Goal: Task Accomplishment & Management: Use online tool/utility

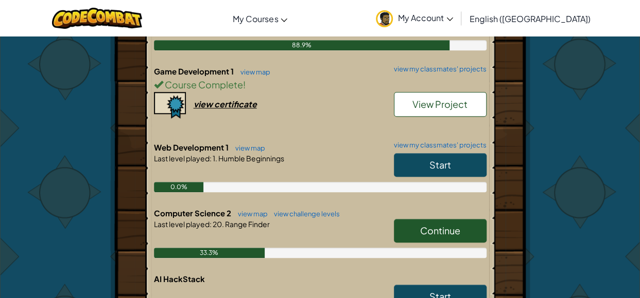
scroll to position [303, 0]
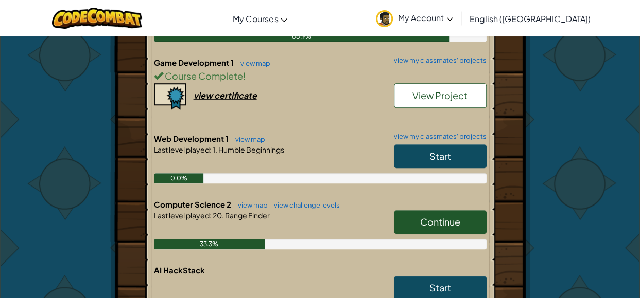
click at [420, 221] on span "Continue" at bounding box center [440, 222] width 40 height 12
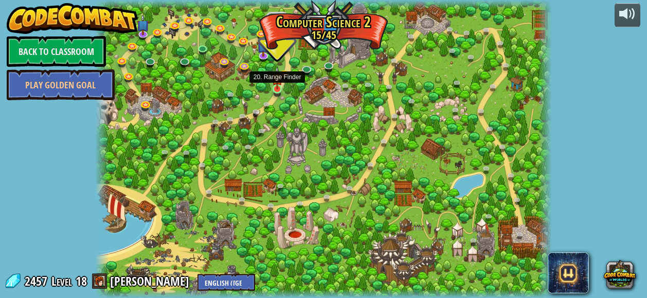
click at [277, 88] on img at bounding box center [277, 78] width 10 height 24
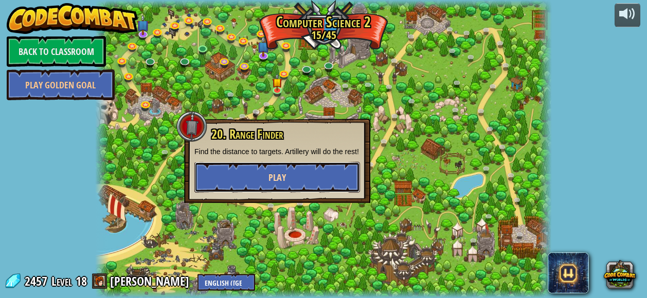
click at [321, 172] on button "Play" at bounding box center [277, 177] width 166 height 31
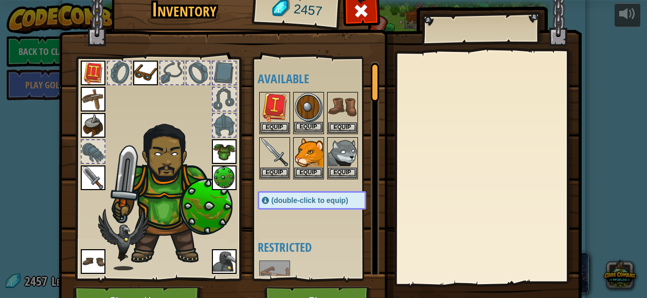
click at [307, 117] on img at bounding box center [308, 107] width 29 height 29
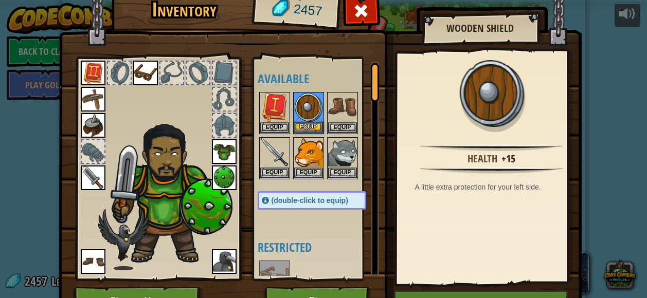
click at [307, 117] on img at bounding box center [308, 107] width 29 height 29
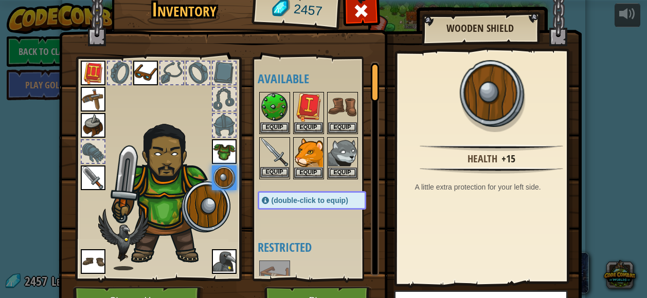
click at [273, 151] on img at bounding box center [274, 152] width 29 height 29
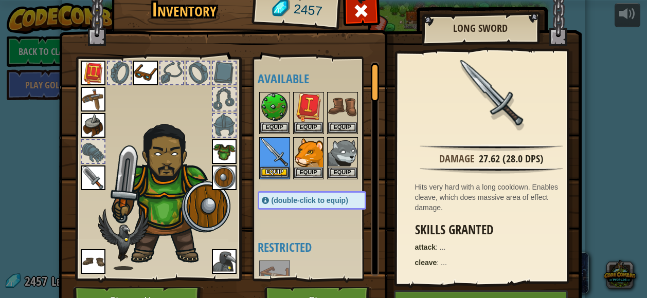
click at [273, 151] on img at bounding box center [274, 152] width 29 height 29
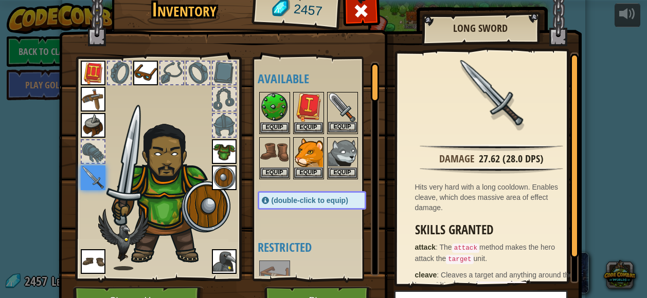
click at [340, 113] on img at bounding box center [342, 107] width 29 height 29
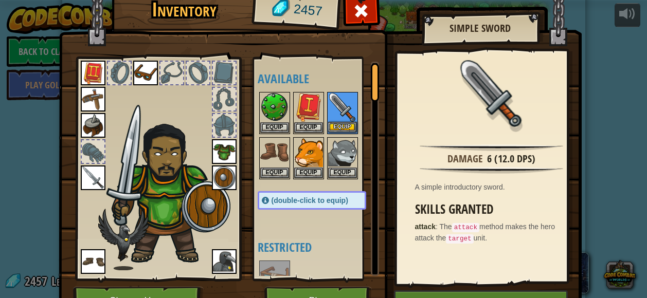
click at [340, 113] on img at bounding box center [342, 107] width 29 height 29
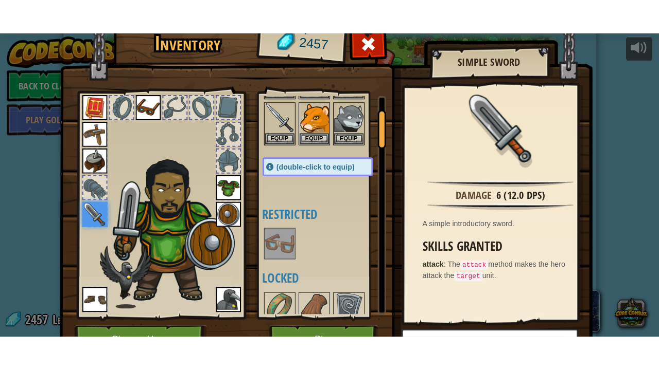
scroll to position [70, 0]
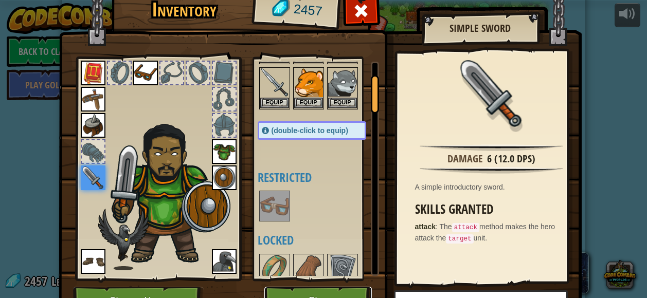
click at [338, 295] on button "Play" at bounding box center [318, 301] width 108 height 28
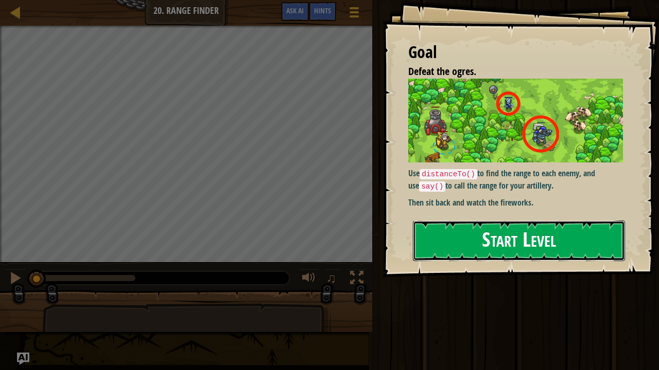
click at [507, 241] on button "Start Level" at bounding box center [519, 241] width 212 height 41
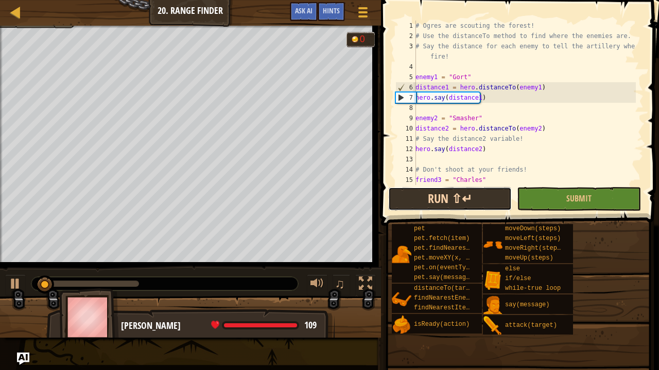
click at [484, 194] on button "Run ⇧↵" at bounding box center [449, 199] width 123 height 24
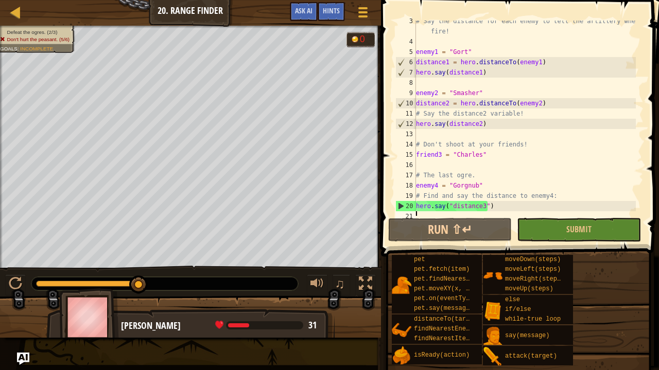
scroll to position [31, 0]
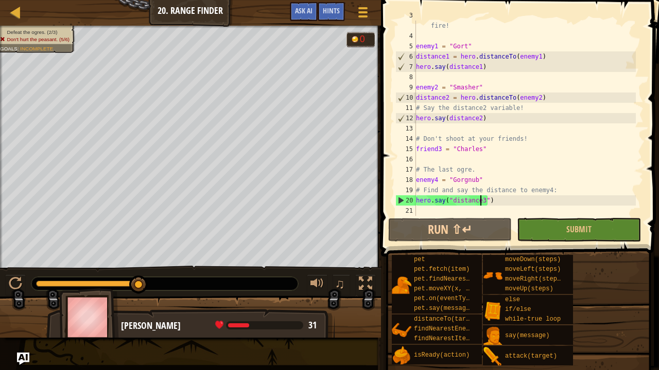
click at [480, 202] on div "# Say the distance for each enemy to tell the artillery where to fire! enemy1 =…" at bounding box center [525, 123] width 222 height 226
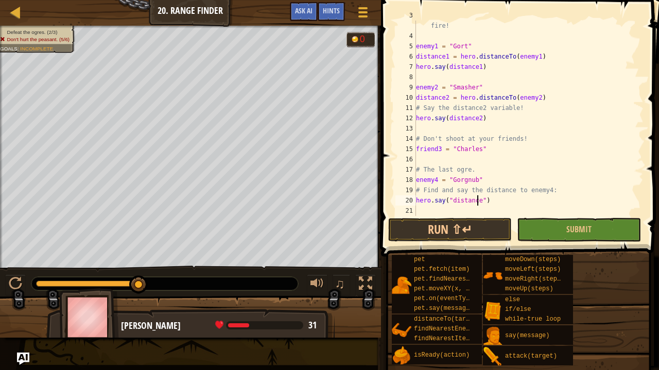
scroll to position [5, 5]
click at [497, 227] on button "Run ⇧↵" at bounding box center [449, 230] width 123 height 24
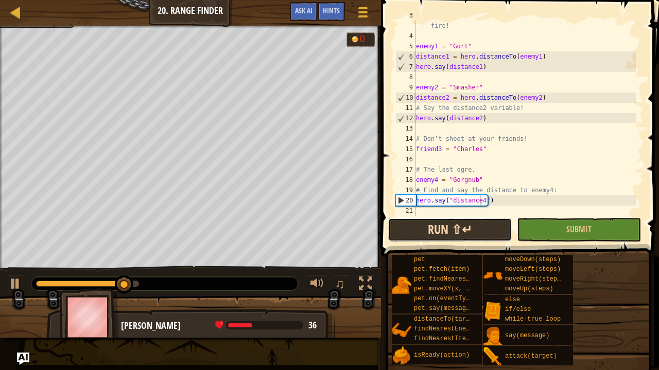
click at [492, 223] on button "Run ⇧↵" at bounding box center [449, 230] width 123 height 24
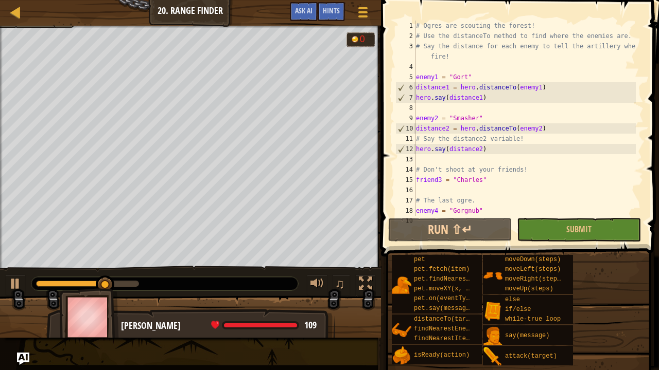
scroll to position [2, 0]
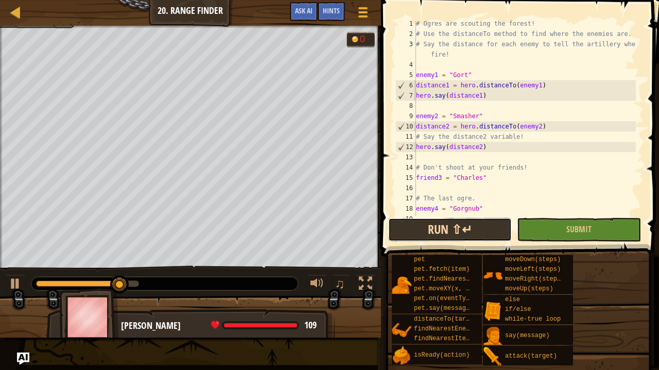
click at [487, 225] on button "Run ⇧↵" at bounding box center [449, 230] width 123 height 24
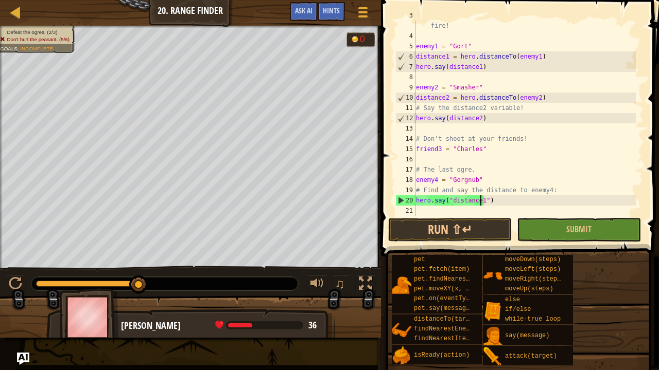
scroll to position [5, 5]
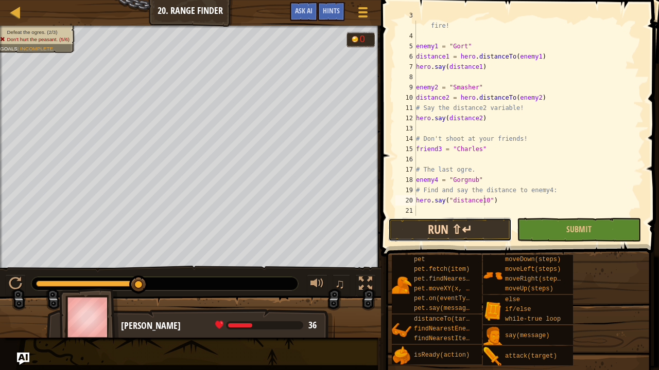
click at [482, 229] on button "Run ⇧↵" at bounding box center [449, 230] width 123 height 24
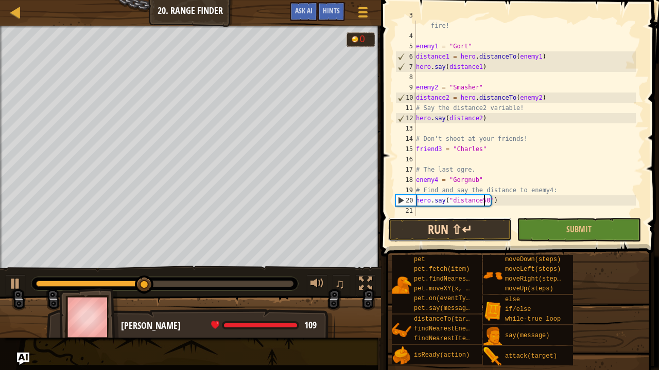
click at [487, 223] on button "Run ⇧↵" at bounding box center [449, 230] width 123 height 24
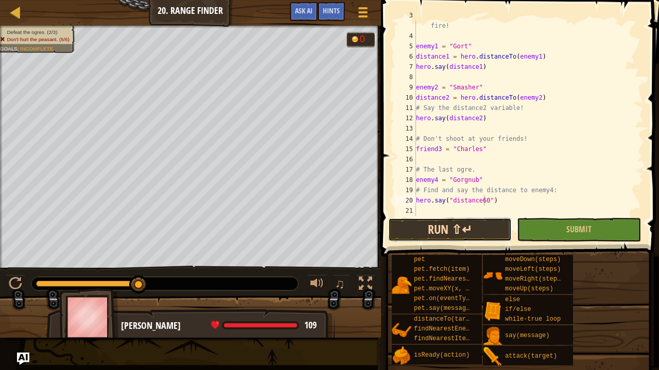
click at [482, 235] on button "Run ⇧↵" at bounding box center [449, 230] width 123 height 24
click at [479, 227] on button "Run ⇧↵" at bounding box center [449, 230] width 123 height 24
click at [476, 227] on button "Run ⇧↵" at bounding box center [449, 230] width 123 height 24
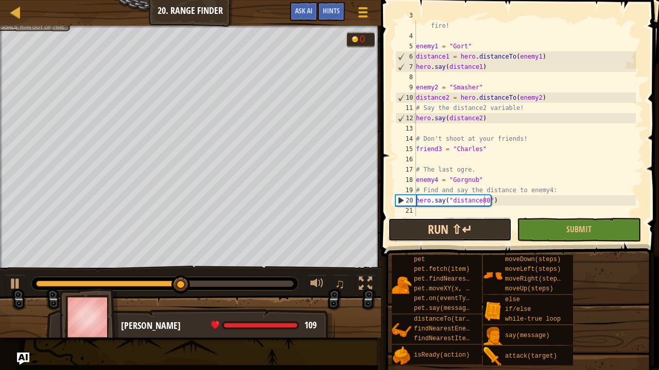
click at [480, 232] on button "Run ⇧↵" at bounding box center [449, 230] width 123 height 24
click at [480, 223] on button "Run ⇧↵" at bounding box center [449, 230] width 123 height 24
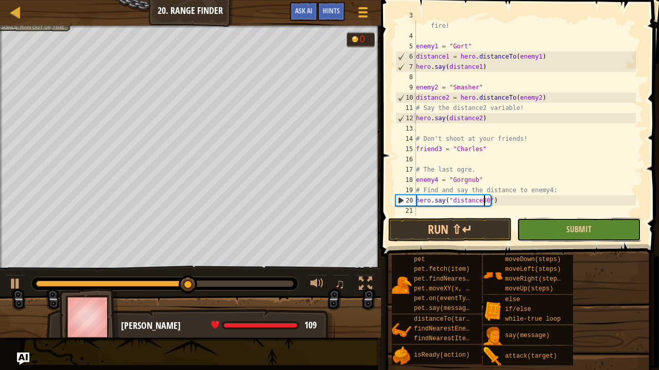
click at [531, 223] on button "Submit" at bounding box center [578, 230] width 123 height 24
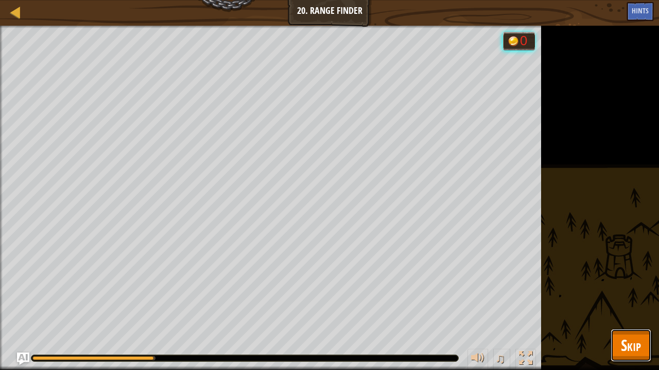
click at [628, 298] on span "Skip" at bounding box center [631, 345] width 20 height 21
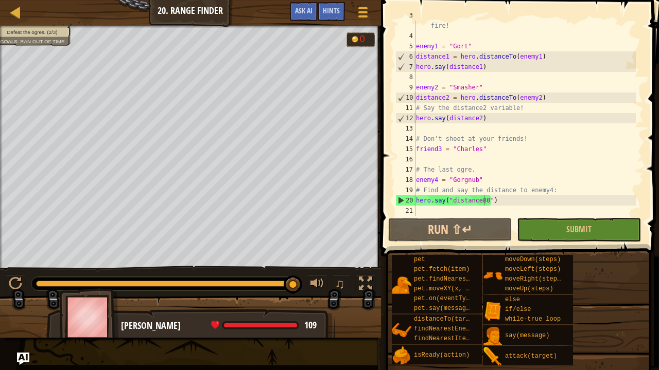
click at [484, 201] on div "# Say the distance for each enemy to tell the artillery where to fire! enemy1 =…" at bounding box center [525, 123] width 222 height 226
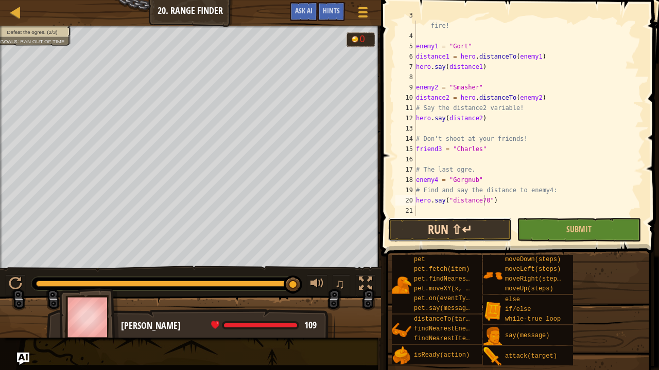
click at [486, 229] on button "Run ⇧↵" at bounding box center [449, 230] width 123 height 24
click at [491, 231] on button "Run ⇧↵" at bounding box center [449, 230] width 123 height 24
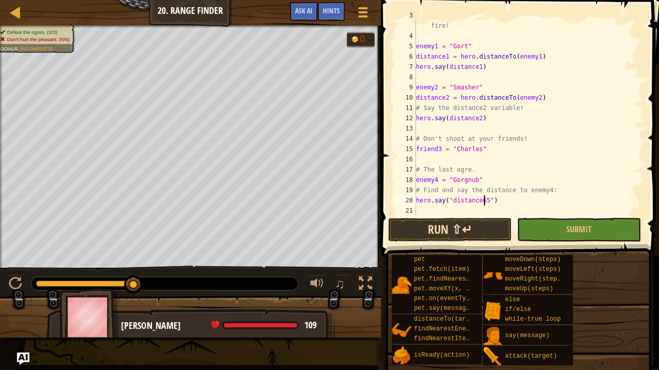
type textarea "hero.say("distance65")"
click at [489, 224] on button "Run ⇧↵" at bounding box center [449, 230] width 123 height 24
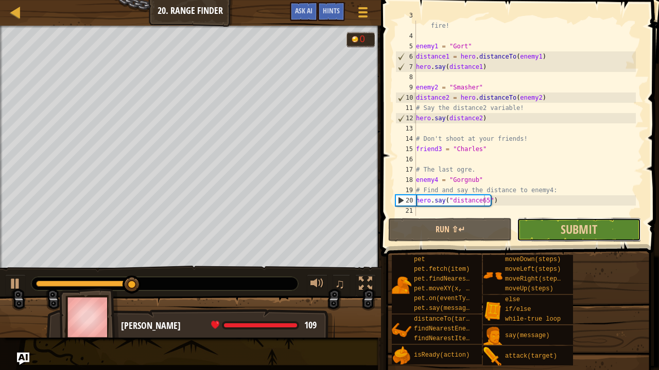
click at [543, 227] on button "Submit" at bounding box center [578, 230] width 123 height 24
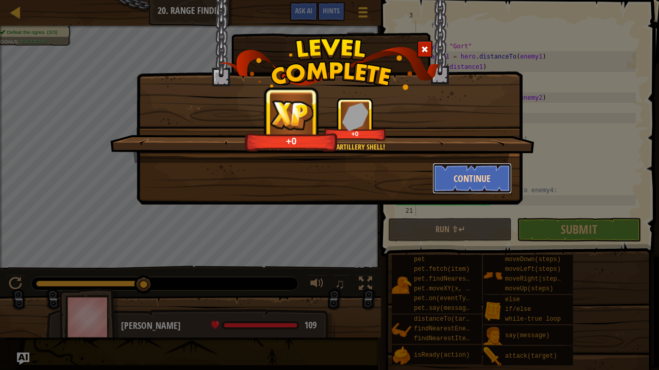
click at [476, 180] on button "Continue" at bounding box center [472, 178] width 80 height 31
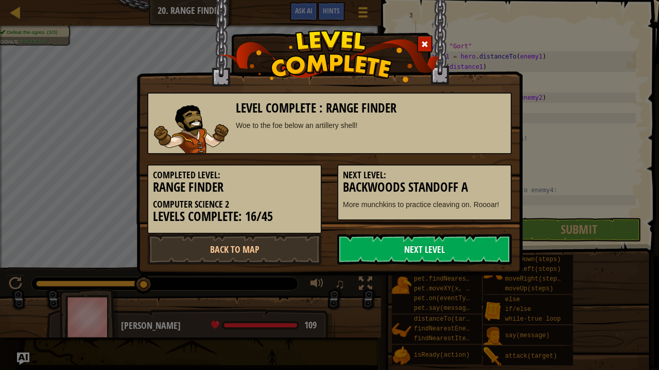
click at [411, 246] on link "Next Level" at bounding box center [424, 249] width 174 height 31
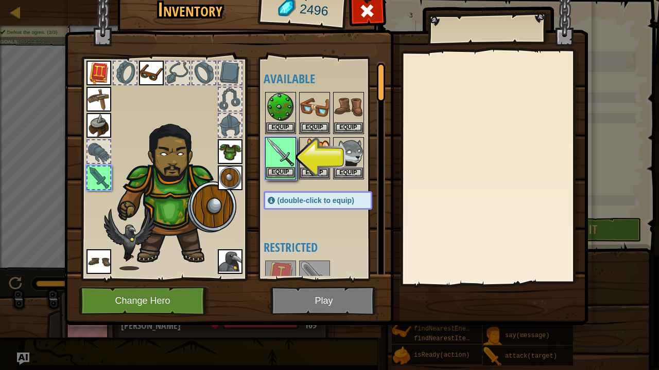
click at [289, 149] on img at bounding box center [280, 152] width 29 height 29
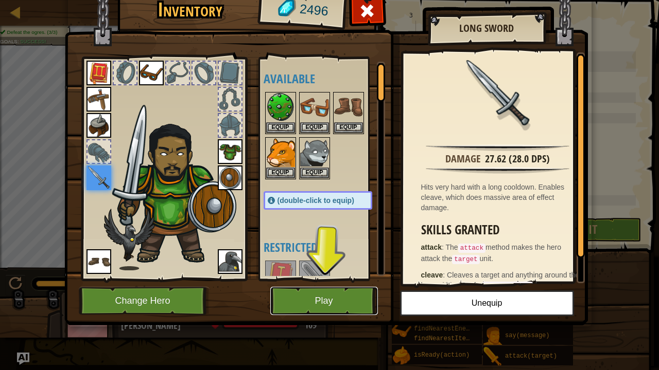
click at [357, 290] on button "Play" at bounding box center [324, 301] width 108 height 28
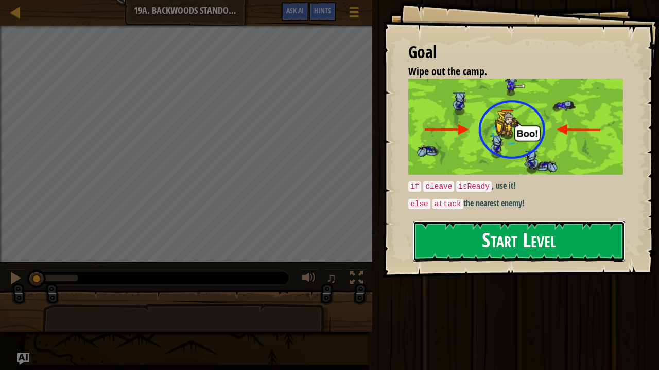
click at [523, 248] on button "Start Level" at bounding box center [519, 241] width 212 height 41
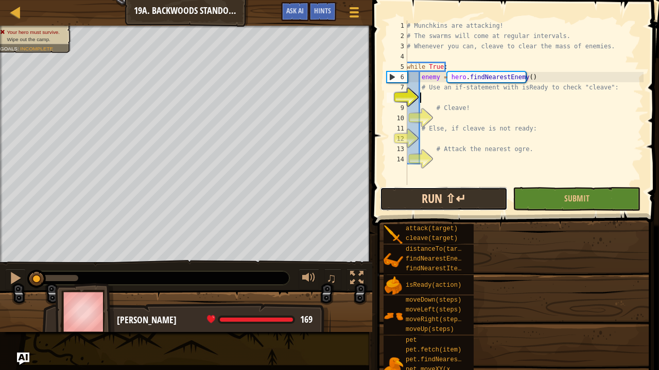
click at [460, 198] on button "Run ⇧↵" at bounding box center [444, 199] width 128 height 24
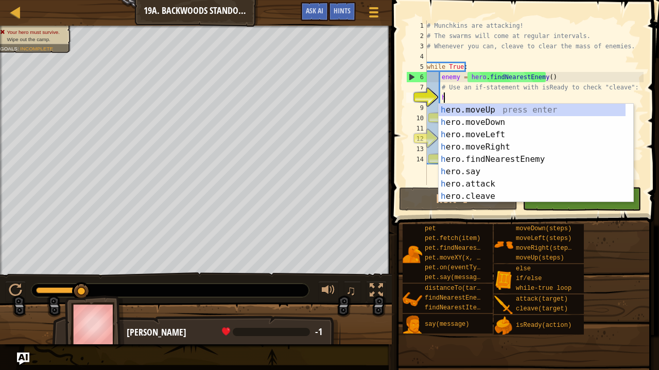
scroll to position [5, 1]
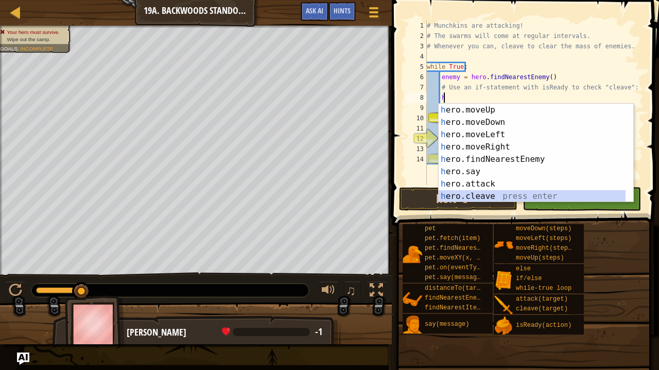
click at [502, 196] on div "h ero.moveUp press enter h ero.moveDown press enter h ero.moveLeft press enter …" at bounding box center [531, 165] width 187 height 123
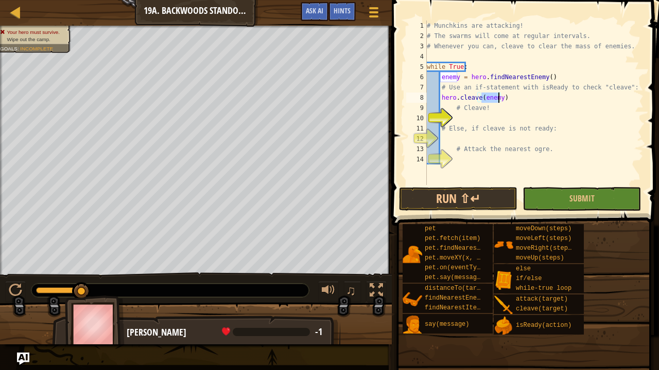
click at [511, 103] on div "# Munchkins are attacking! # The swarms will come at regular intervals. # Whene…" at bounding box center [533, 113] width 219 height 185
type textarea "# Cleave!"
click at [495, 192] on button "Run ⇧↵" at bounding box center [458, 199] width 118 height 24
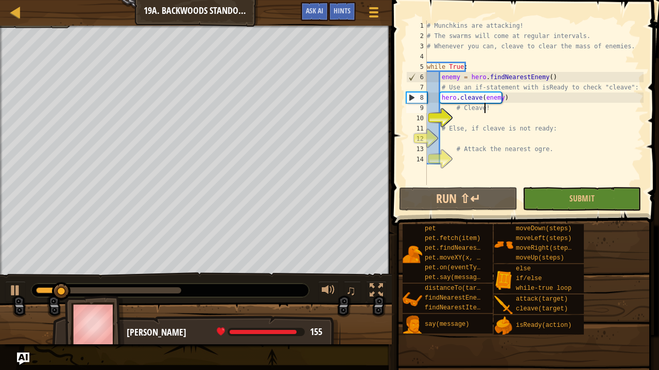
click at [483, 137] on div "# Munchkins are attacking! # The swarms will come at regular intervals. # Whene…" at bounding box center [533, 113] width 219 height 185
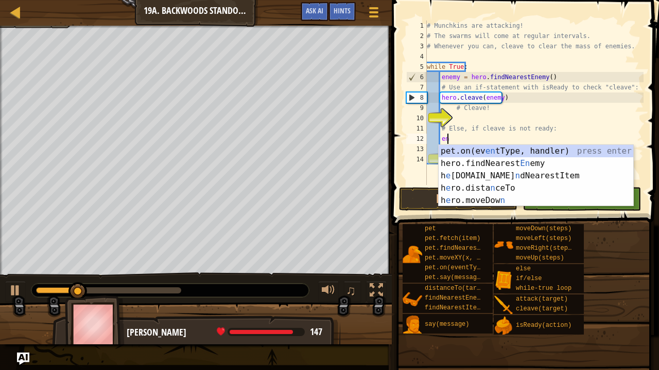
type textarea "e"
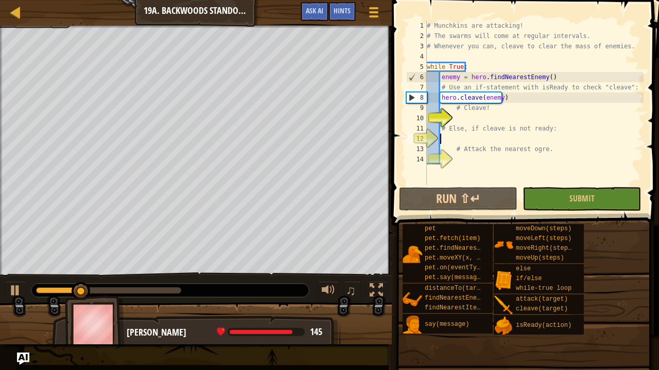
type textarea "h"
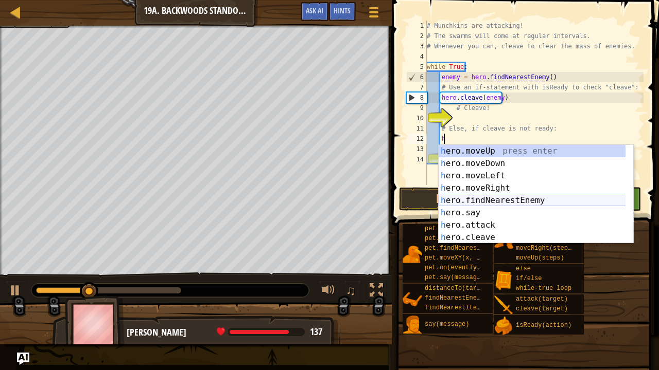
click at [509, 201] on div "h ero.moveUp press enter h ero.moveDown press enter h ero.moveLeft press enter …" at bounding box center [531, 206] width 187 height 123
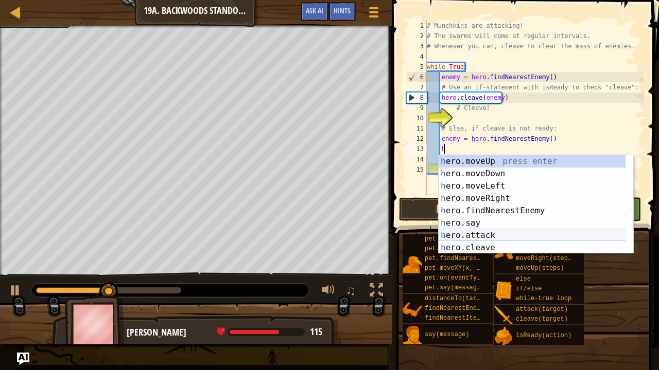
click at [495, 234] on div "h ero.moveUp press enter h ero.moveDown press enter h ero.moveLeft press enter …" at bounding box center [531, 216] width 187 height 123
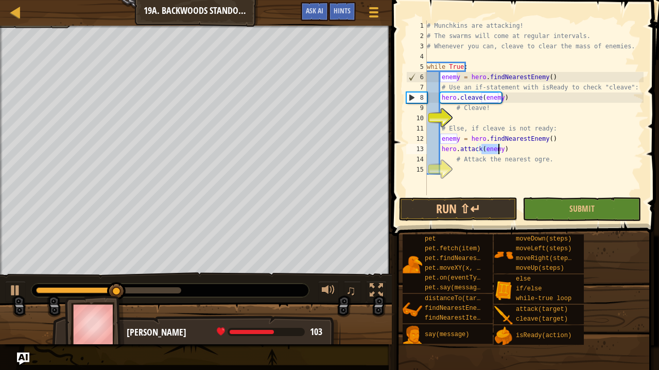
click at [503, 156] on div "# Munchkins are attacking! # The swarms will come at regular intervals. # Whene…" at bounding box center [533, 119] width 219 height 196
type textarea "# Attack the nearest ogre."
click at [452, 159] on div "# Munchkins are attacking! # The swarms will come at regular intervals. # Whene…" at bounding box center [533, 119] width 219 height 196
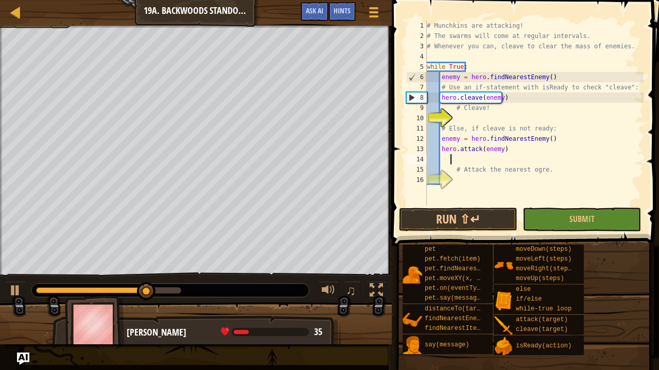
click at [453, 154] on div "# Munchkins are attacking! # The swarms will come at regular intervals. # Whene…" at bounding box center [533, 124] width 219 height 206
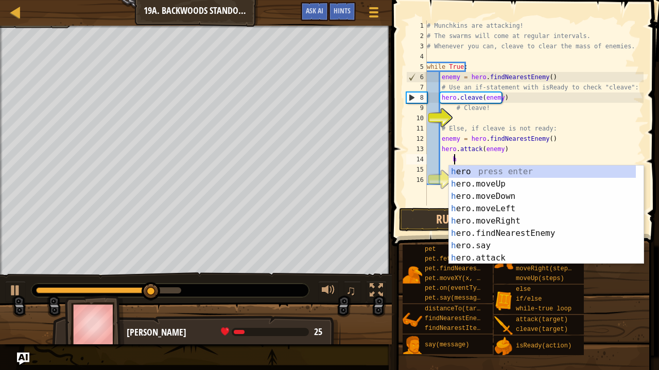
scroll to position [5, 2]
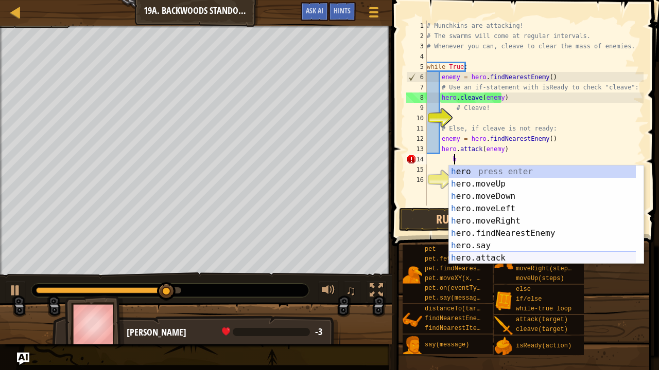
click at [508, 256] on div "h ero press enter h ero.moveUp press enter h ero.moveDown press enter h ero.mov…" at bounding box center [542, 227] width 187 height 123
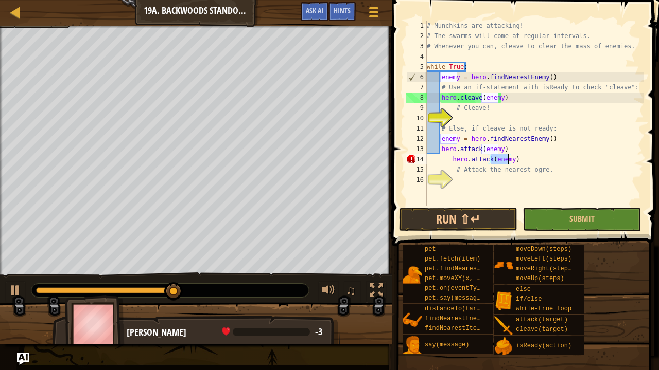
click at [451, 160] on div "# Munchkins are attacking! # The swarms will come at regular intervals. # Whene…" at bounding box center [533, 124] width 219 height 206
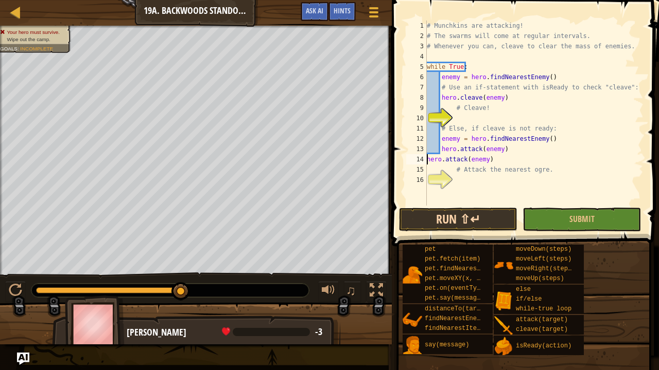
type textarea "hero.attack(enemy)"
click at [493, 222] on button "Run ⇧↵" at bounding box center [458, 220] width 118 height 24
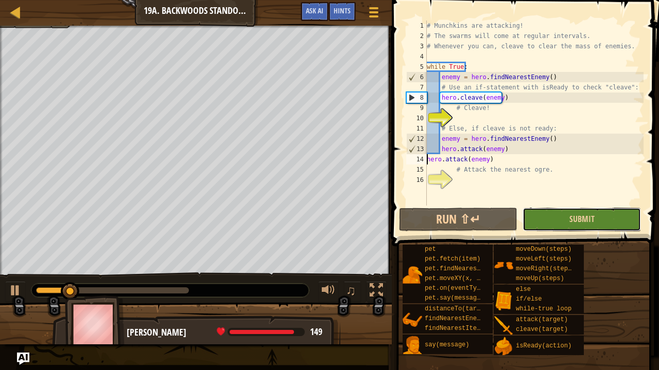
click at [547, 218] on button "Submit" at bounding box center [581, 220] width 118 height 24
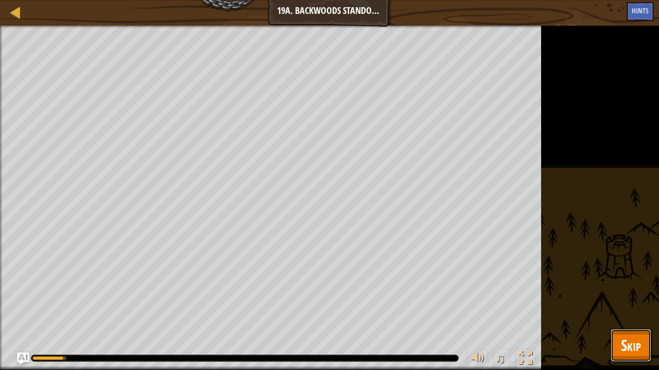
click at [639, 298] on button "Skip" at bounding box center [630, 345] width 41 height 33
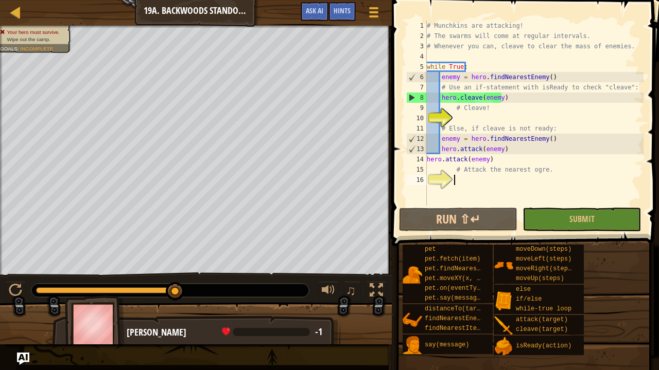
click at [502, 182] on div "# Munchkins are attacking! # The swarms will come at regular intervals. # Whene…" at bounding box center [533, 124] width 219 height 206
type textarea "h"
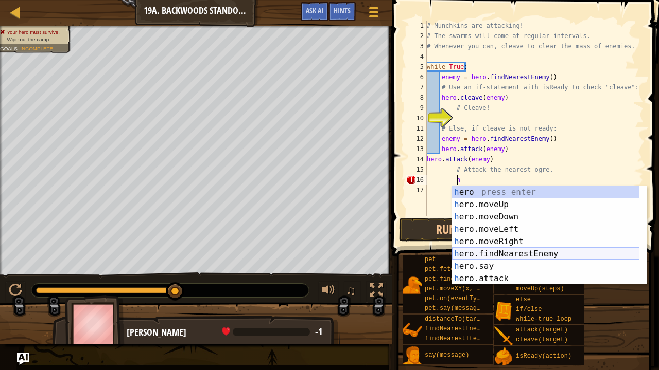
click at [514, 253] on div "h ero press enter h ero.moveUp press enter h ero.moveDown press enter h ero.mov…" at bounding box center [545, 247] width 187 height 123
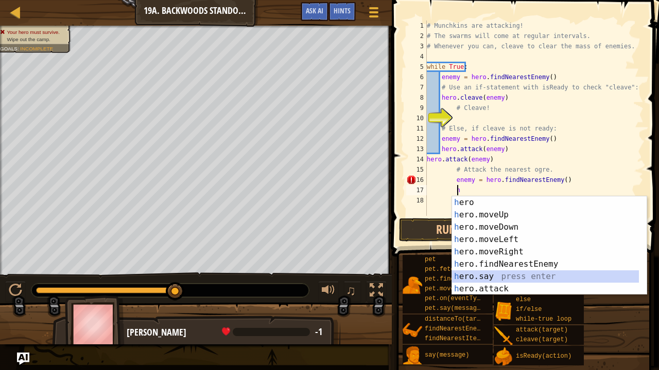
click at [507, 282] on div "h ero press enter h ero.moveUp press enter h ero.moveDown press enter h ero.mov…" at bounding box center [545, 258] width 187 height 123
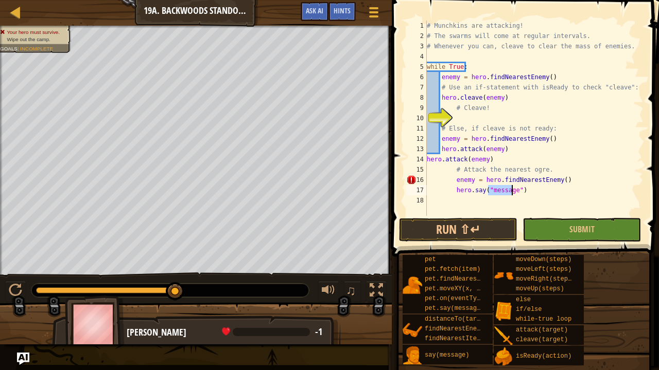
type textarea "hero.say("")"
drag, startPoint x: 502, startPoint y: 193, endPoint x: 450, endPoint y: 189, distance: 52.6
click at [450, 189] on div "# Munchkins are attacking! # The swarms will come at regular intervals. # Whene…" at bounding box center [533, 129] width 219 height 216
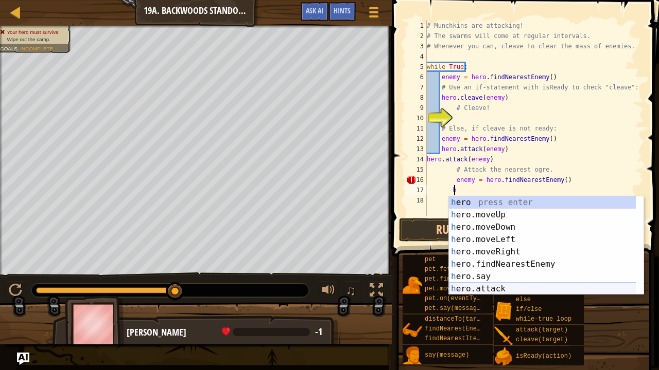
click at [495, 289] on div "h ero press enter h ero.moveUp press enter h ero.moveDown press enter h ero.mov…" at bounding box center [542, 258] width 187 height 123
type textarea "hero.attack(enemy)"
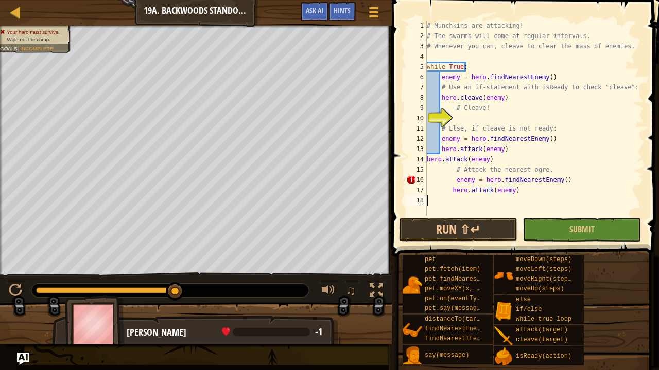
click at [489, 204] on div "# Munchkins are attacking! # The swarms will come at regular intervals. # Whene…" at bounding box center [533, 129] width 219 height 216
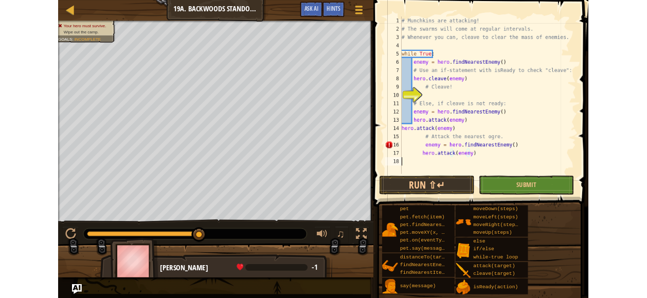
scroll to position [5, 0]
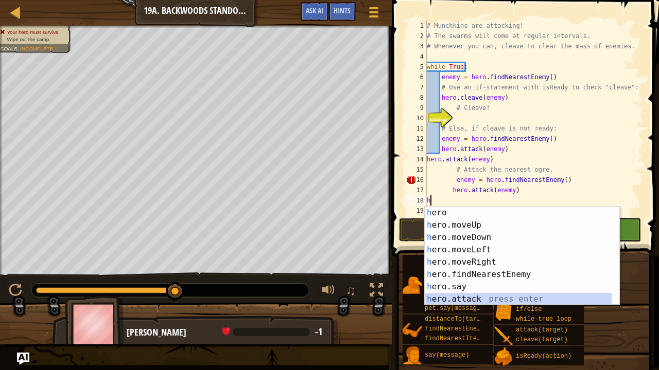
click at [494, 298] on div "h ero press enter h ero.moveUp press enter h ero.moveDown press enter h ero.mov…" at bounding box center [517, 268] width 187 height 123
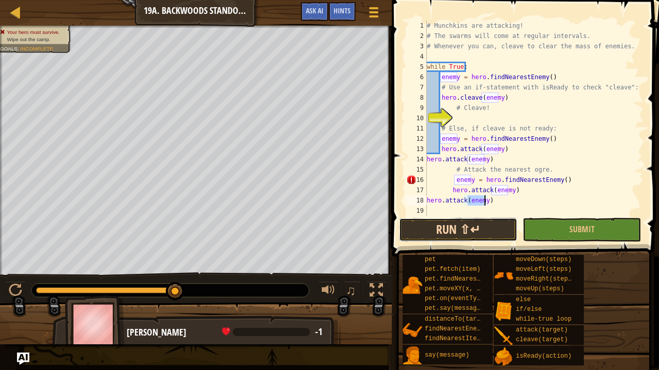
click at [490, 227] on button "Run ⇧↵" at bounding box center [458, 230] width 118 height 24
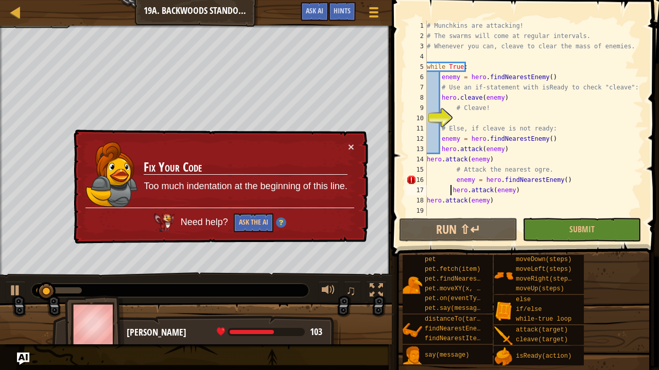
click at [450, 190] on div "# Munchkins are attacking! # The swarms will come at regular intervals. # Whene…" at bounding box center [533, 129] width 219 height 216
click at [456, 180] on div "# Munchkins are attacking! # The swarms will come at regular intervals. # Whene…" at bounding box center [533, 129] width 219 height 216
click at [454, 180] on div "# Munchkins are attacking! # The swarms will come at regular intervals. # Whene…" at bounding box center [533, 129] width 219 height 216
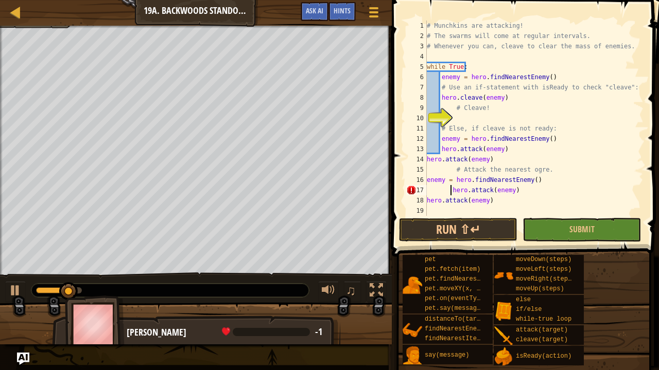
click at [451, 191] on div "# Munchkins are attacking! # The swarms will come at regular intervals. # Whene…" at bounding box center [533, 129] width 219 height 216
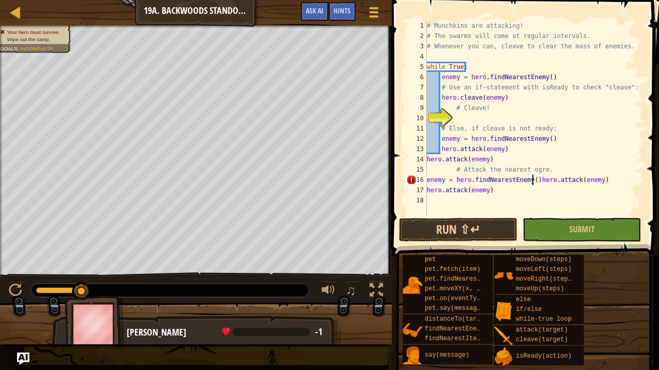
type textarea "hero.attack(enemy)"
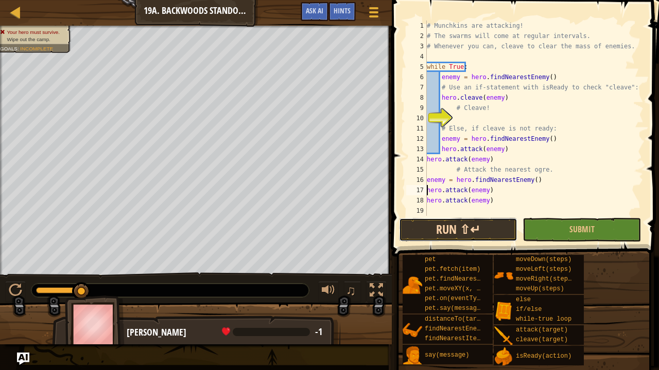
click at [467, 226] on button "Run ⇧↵" at bounding box center [458, 230] width 118 height 24
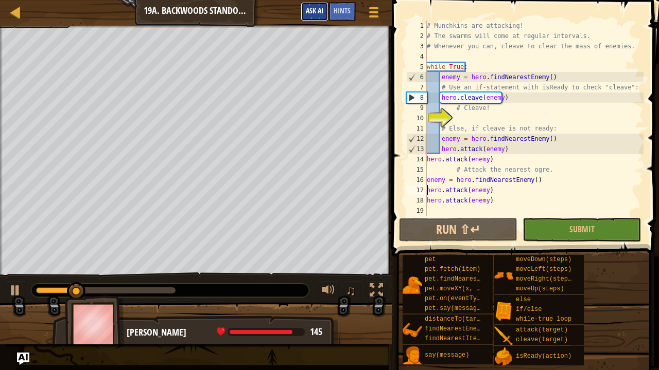
click at [315, 9] on span "Ask AI" at bounding box center [314, 11] width 17 height 10
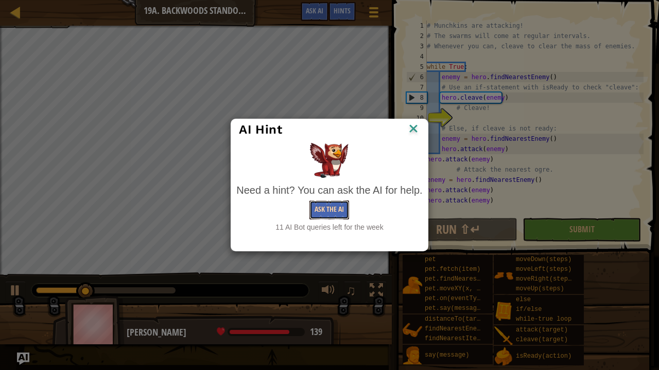
click at [327, 210] on button "Ask the AI" at bounding box center [329, 210] width 40 height 19
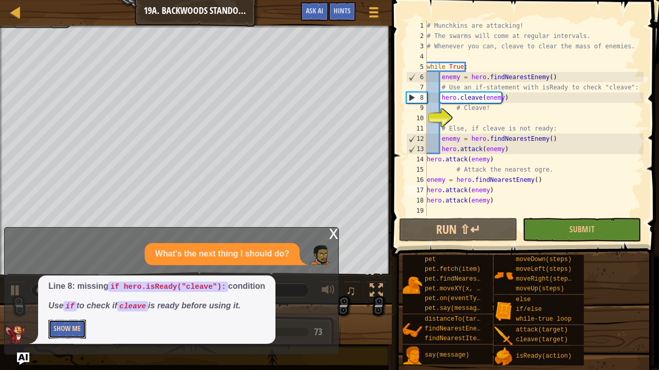
click at [64, 298] on button "Show Me" at bounding box center [67, 329] width 38 height 19
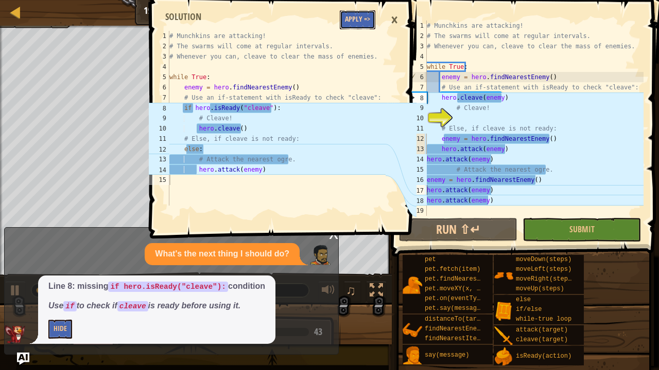
click at [358, 20] on button "Apply =>" at bounding box center [358, 19] width 36 height 19
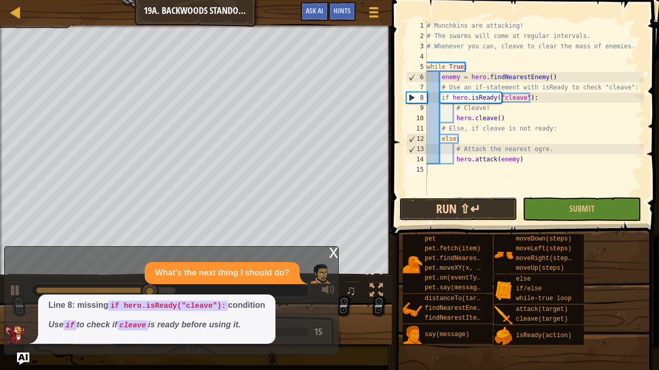
click at [483, 208] on button "Run ⇧↵" at bounding box center [458, 210] width 118 height 24
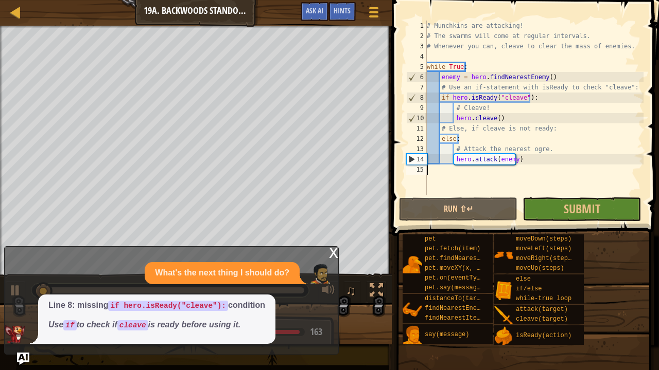
click at [332, 253] on div "x" at bounding box center [333, 252] width 9 height 10
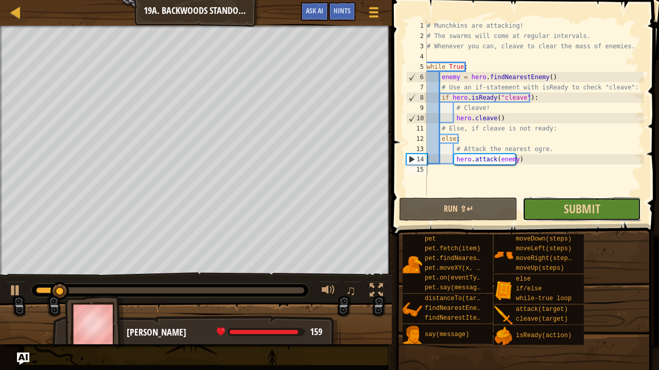
click at [561, 211] on button "Submit" at bounding box center [581, 210] width 118 height 24
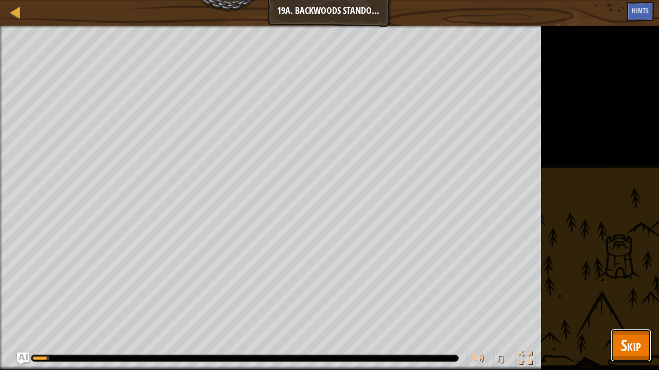
click at [629, 298] on span "Skip" at bounding box center [631, 345] width 20 height 21
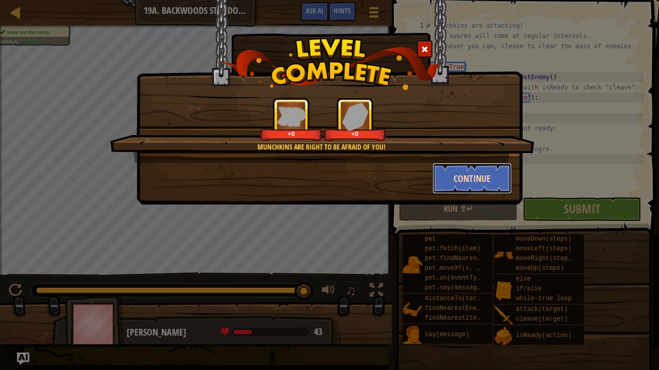
click at [463, 178] on button "Continue" at bounding box center [472, 178] width 80 height 31
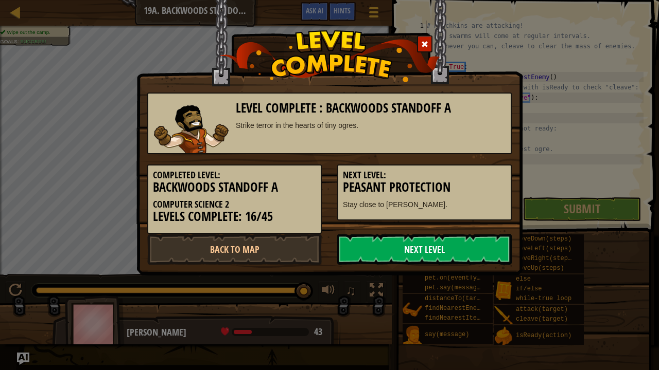
click at [447, 244] on link "Next Level" at bounding box center [424, 249] width 174 height 31
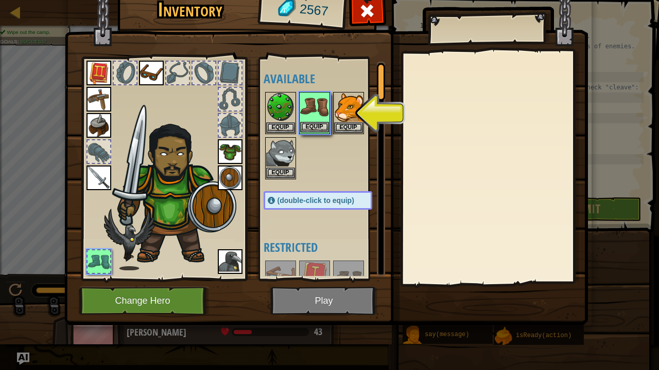
click at [313, 95] on img at bounding box center [314, 107] width 29 height 29
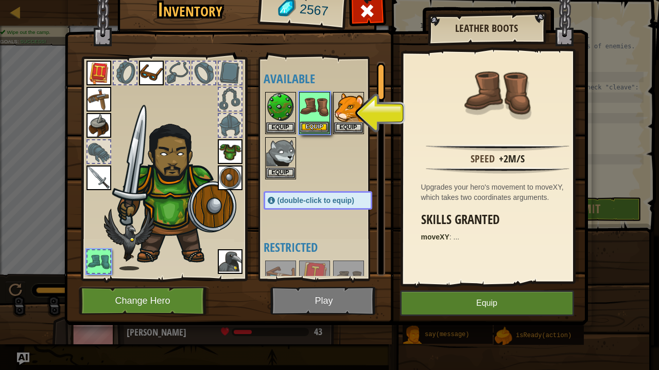
click at [313, 95] on img at bounding box center [314, 107] width 29 height 29
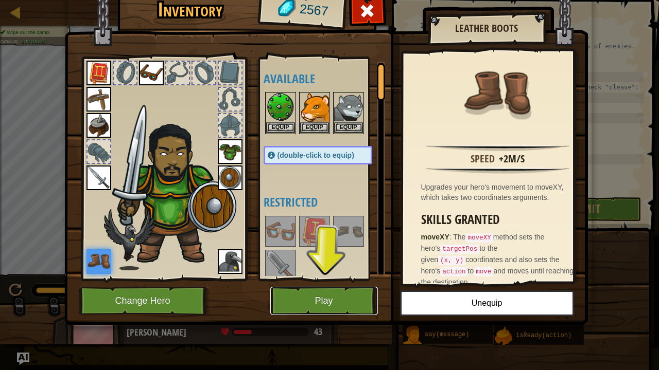
click at [344, 297] on button "Play" at bounding box center [324, 301] width 108 height 28
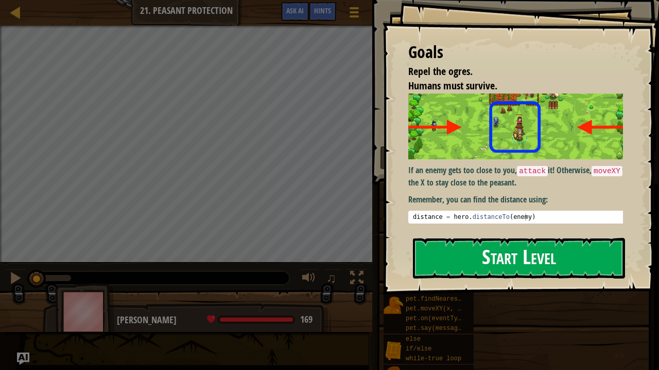
click at [512, 252] on button "Start Level" at bounding box center [519, 258] width 212 height 41
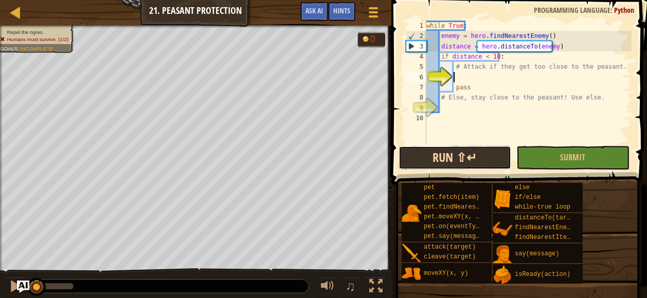
click at [468, 152] on button "Run ⇧↵" at bounding box center [455, 158] width 113 height 24
